Goal: Find specific page/section: Find specific page/section

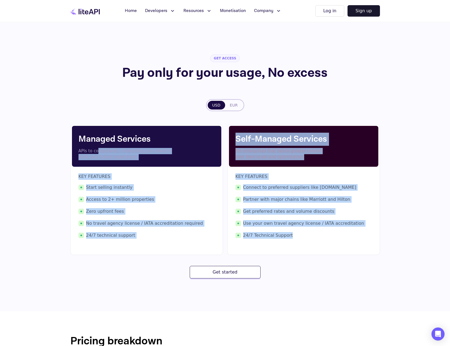
drag, startPoint x: 99, startPoint y: 151, endPoint x: 297, endPoint y: 239, distance: 216.6
click at [297, 239] on div "Managed Services APIs to components - everything you need to build your travel …" at bounding box center [224, 189] width 309 height 131
click at [296, 238] on span "24/7 Technical Support" at bounding box center [303, 235] width 136 height 7
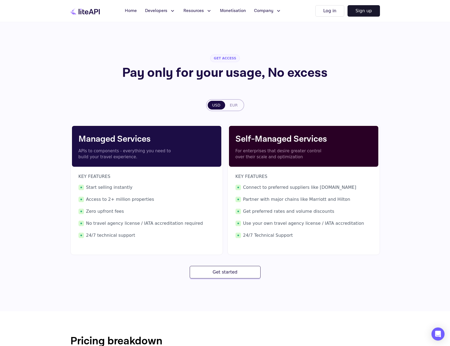
click at [296, 238] on span "24/7 Technical Support" at bounding box center [303, 235] width 136 height 7
click at [234, 8] on span "Monetisation" at bounding box center [233, 11] width 26 height 7
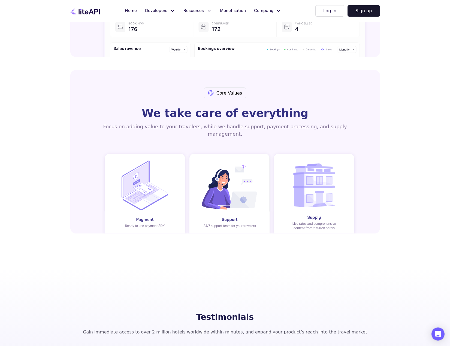
scroll to position [845, 0]
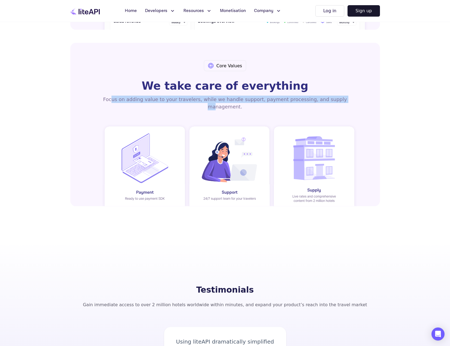
drag, startPoint x: 112, startPoint y: 102, endPoint x: 324, endPoint y: 114, distance: 212.6
click at [324, 114] on div "Core Values We take care of everything Focus on adding value to your travelers,…" at bounding box center [224, 81] width 309 height 76
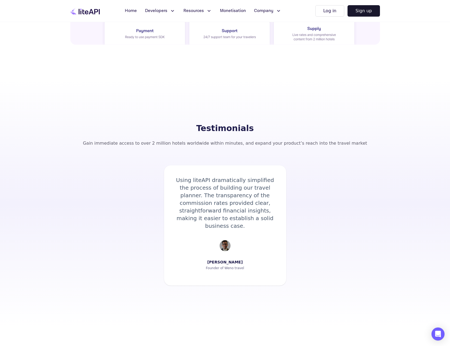
scroll to position [1008, 0]
